Goal: Task Accomplishment & Management: Manage account settings

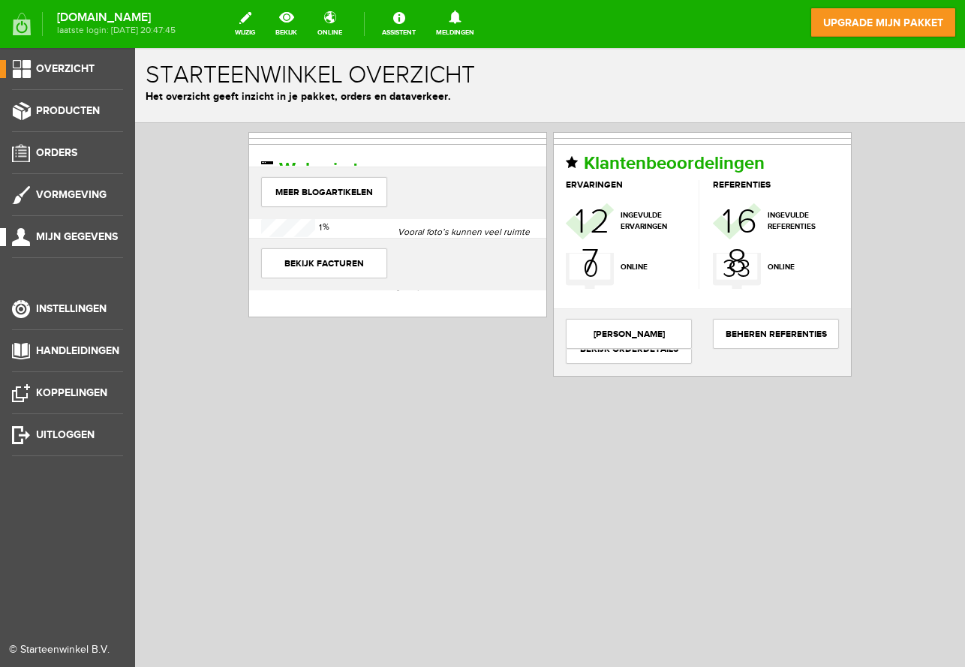
click at [51, 230] on span "Mijn gegevens" at bounding box center [77, 236] width 82 height 13
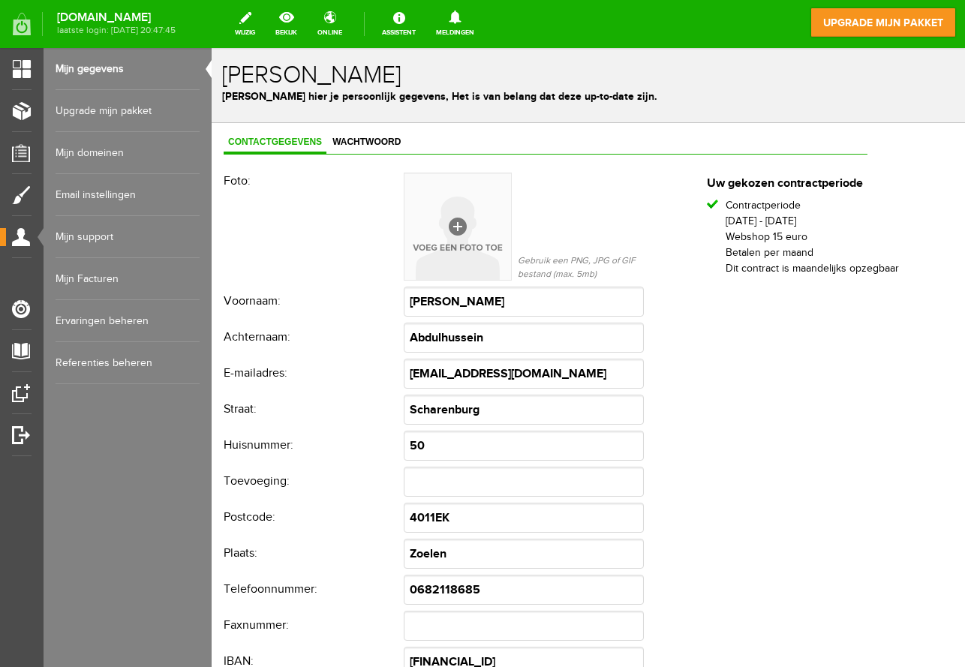
click at [110, 269] on link "Mijn Facturen" at bounding box center [128, 279] width 144 height 42
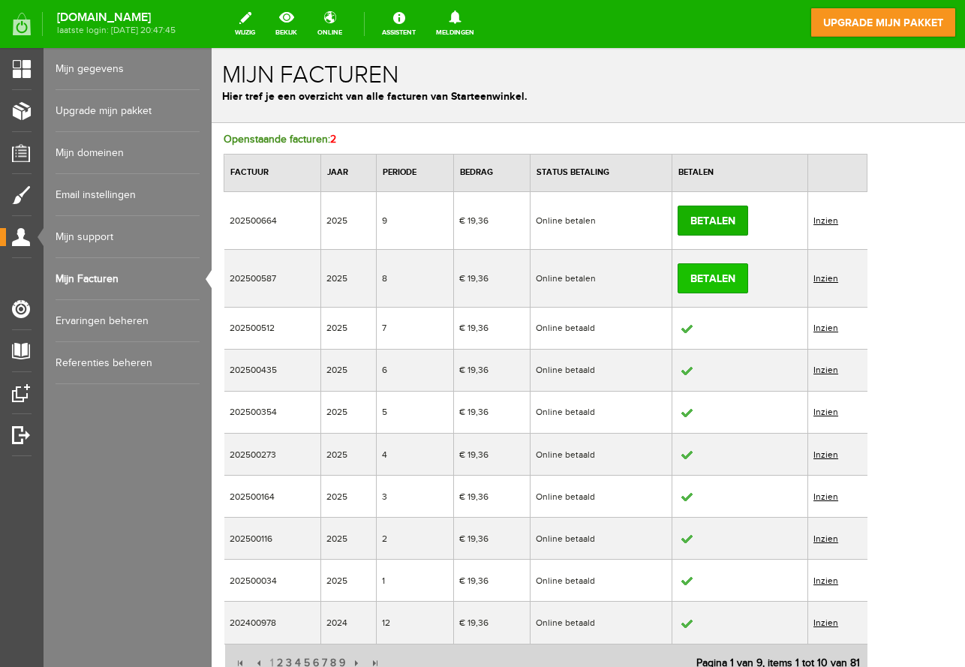
click at [748, 278] on link "Betalen" at bounding box center [713, 278] width 71 height 30
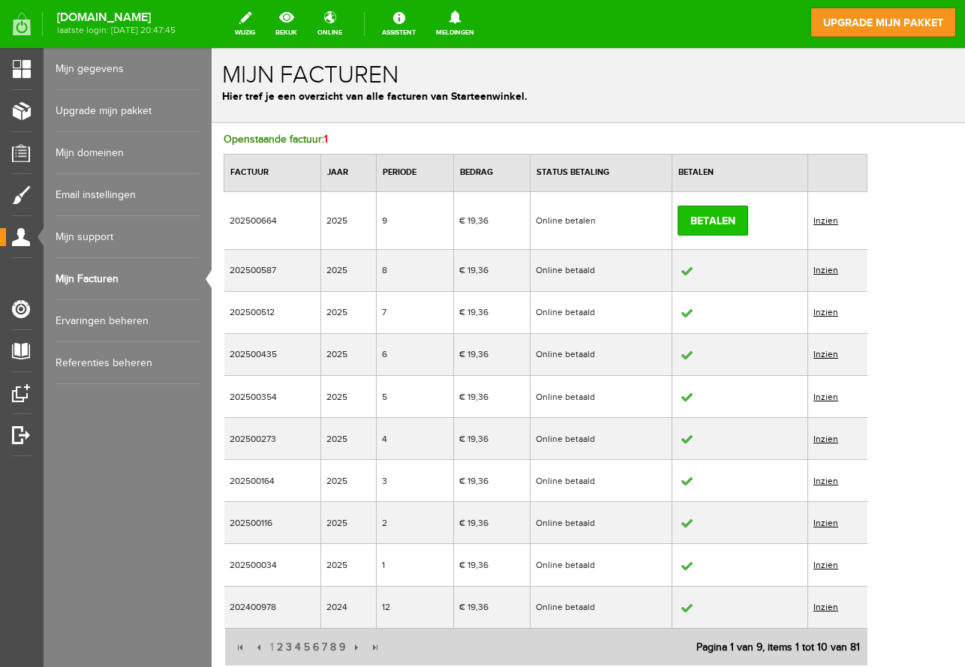
click at [748, 218] on link "Betalen" at bounding box center [713, 221] width 71 height 30
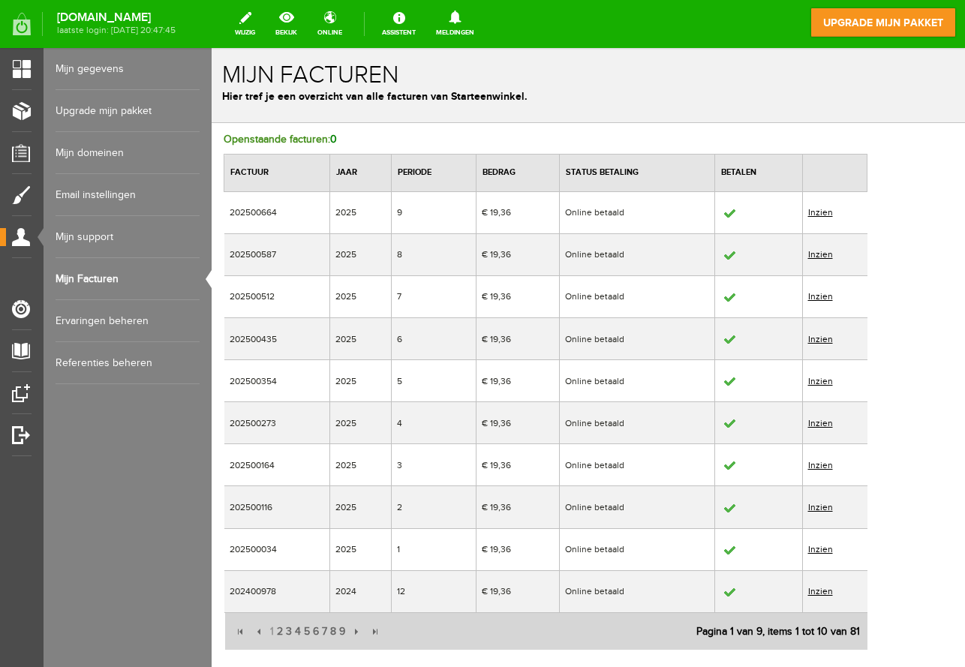
click at [833, 250] on link "Inzien" at bounding box center [820, 254] width 25 height 11
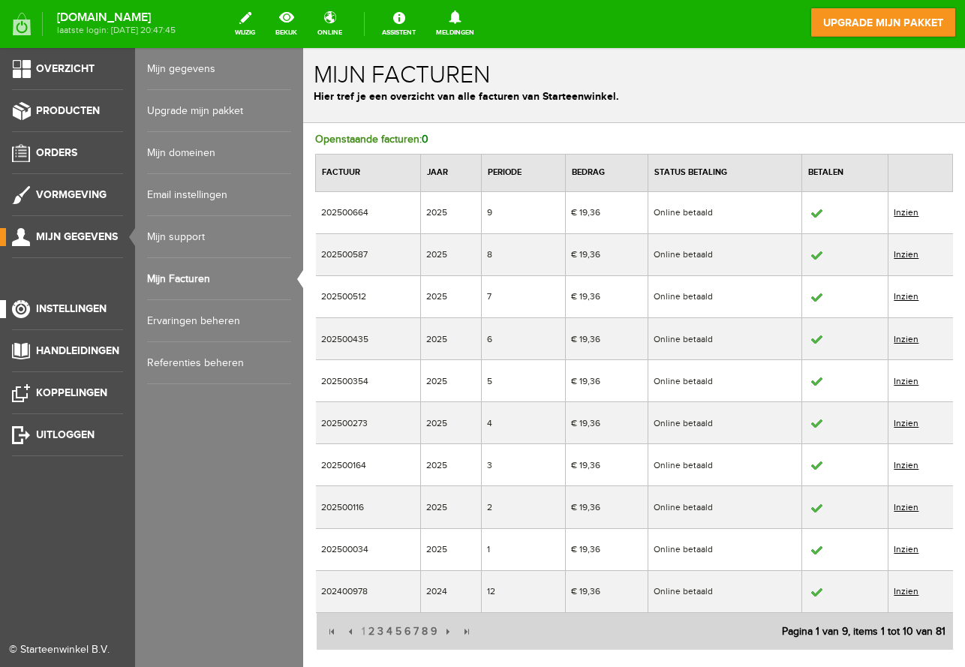
click at [50, 304] on span "Instellingen" at bounding box center [71, 308] width 71 height 13
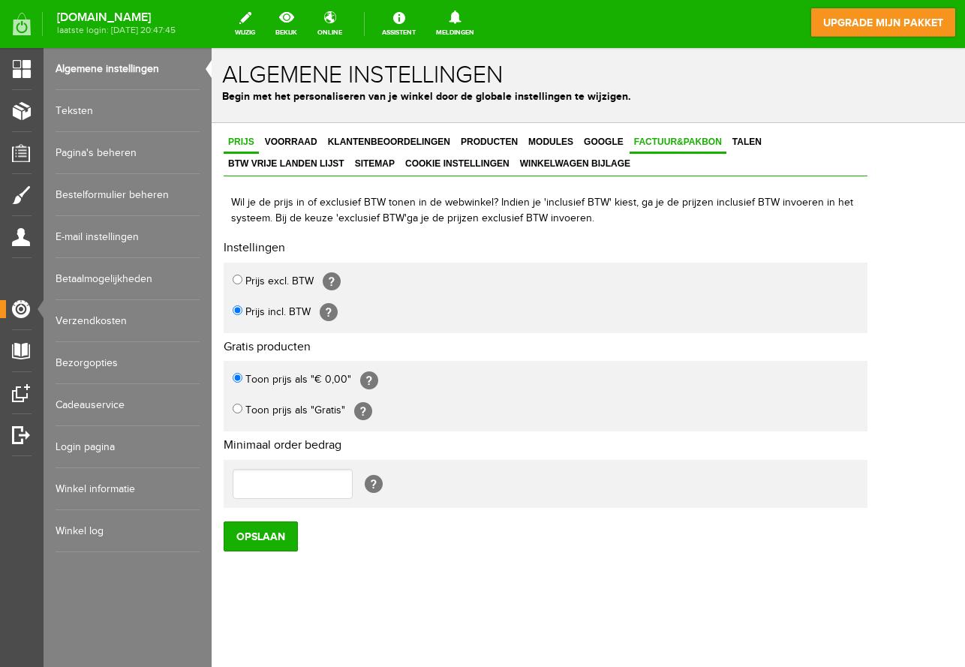
click at [666, 140] on span "Factuur&Pakbon" at bounding box center [678, 142] width 97 height 11
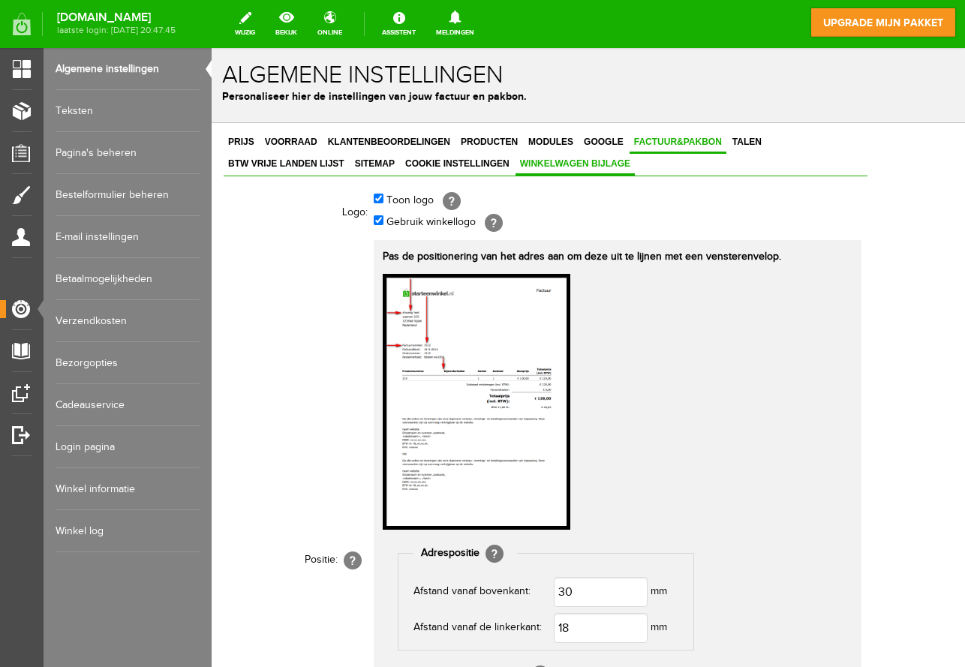
click at [516, 159] on span "Winkelwagen bijlage" at bounding box center [575, 163] width 119 height 11
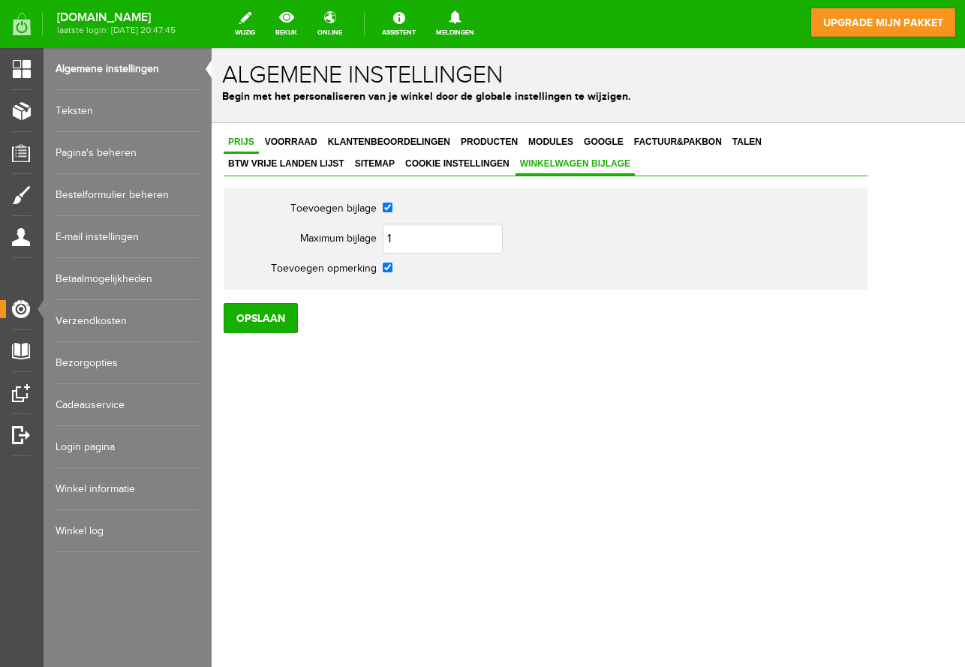
click at [247, 140] on span "Prijs" at bounding box center [241, 142] width 35 height 11
